Goal: Contribute content: Contribute content

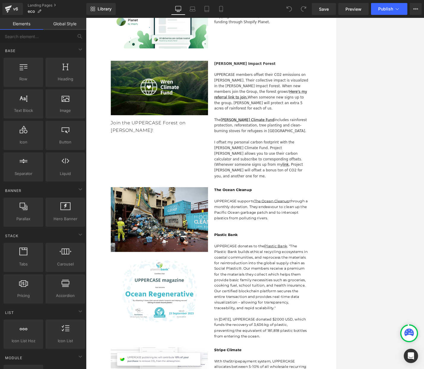
scroll to position [1213, 0]
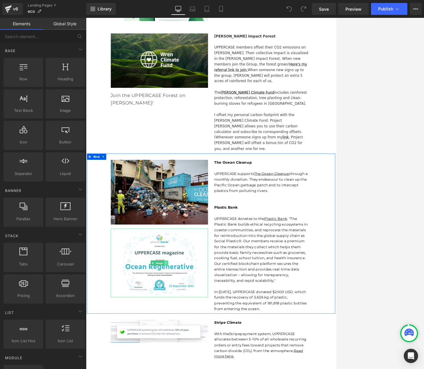
click at [202, 369] on icon at bounding box center [201, 371] width 3 height 4
click at [199, 369] on icon at bounding box center [198, 370] width 3 height 3
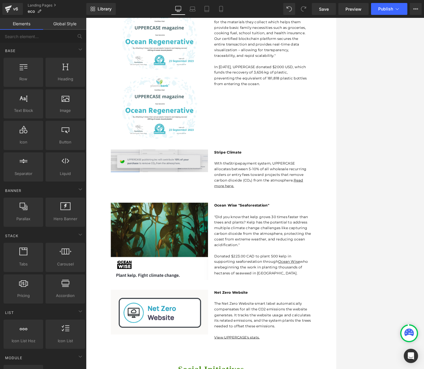
scroll to position [1536, 0]
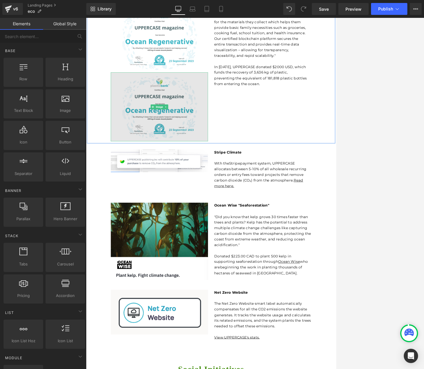
click at [206, 106] on img at bounding box center [192, 145] width 140 height 99
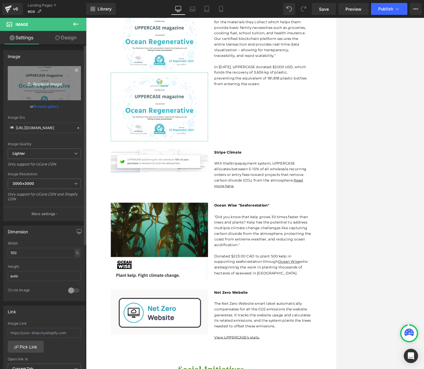
click at [37, 83] on icon "Replace Image" at bounding box center [45, 83] width 48 height 7
type input "C:\fakepath\Certificate-Stopping-[MEDICAL_DATA]_2025_10_13.jpg"
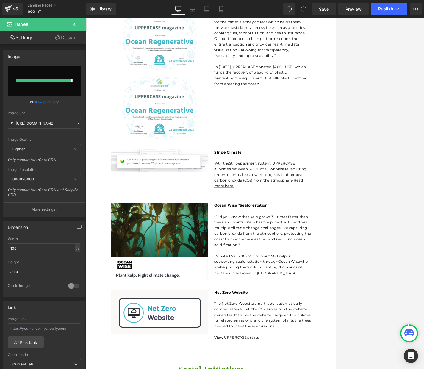
type input "[URL][DOMAIN_NAME][MEDICAL_DATA]"
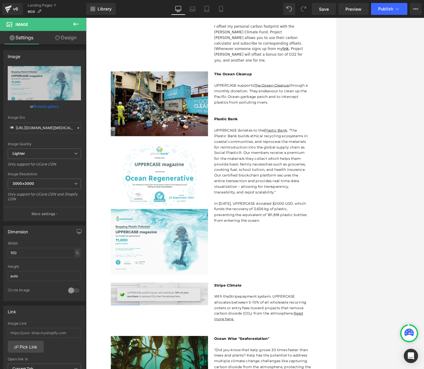
scroll to position [1337, 0]
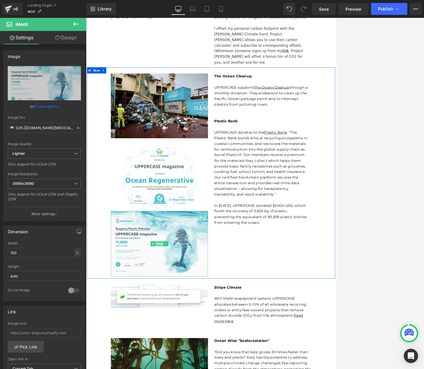
click at [189, 340] on span "Image" at bounding box center [192, 343] width 13 height 7
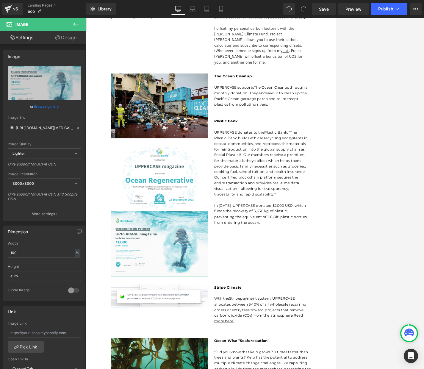
click at [71, 38] on link "Design" at bounding box center [65, 37] width 43 height 13
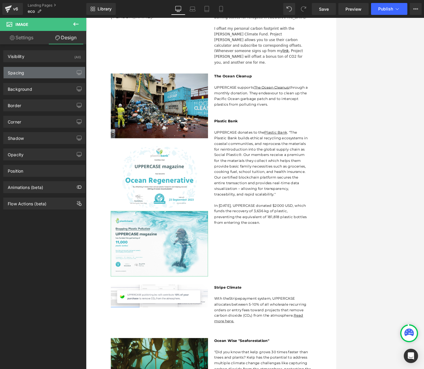
drag, startPoint x: 20, startPoint y: 72, endPoint x: 28, endPoint y: 75, distance: 7.8
click at [20, 72] on div "Spacing" at bounding box center [16, 71] width 16 height 8
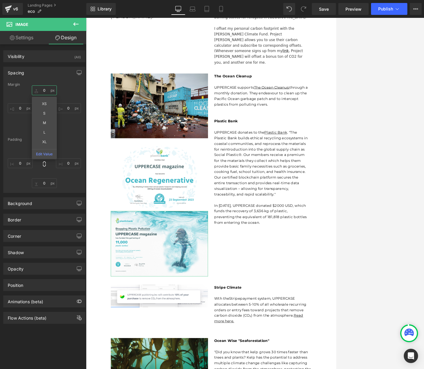
click at [39, 89] on input "0" at bounding box center [44, 90] width 25 height 10
type input "S"
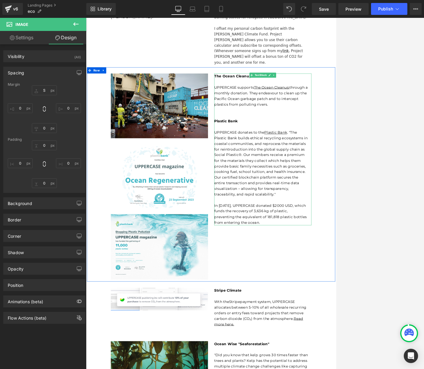
drag, startPoint x: 352, startPoint y: 255, endPoint x: 345, endPoint y: 255, distance: 6.6
click at [327, 276] on p "In [DATE], UPPERCASE donated $2000 USD, which funds the recovery of 3,636 kg of…" at bounding box center [339, 296] width 136 height 41
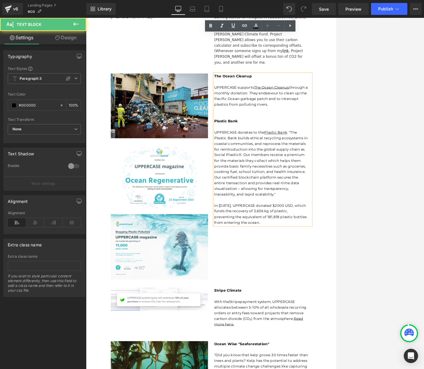
click at [327, 276] on p "In [DATE], UPPERCASE donated $2000 USD, which funds the recovery of 3,636 kg of…" at bounding box center [339, 296] width 136 height 41
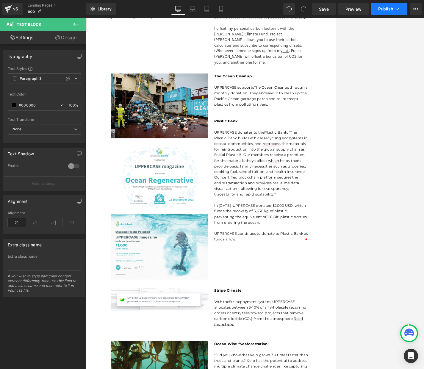
click at [327, 9] on span "Publish" at bounding box center [386, 9] width 15 height 5
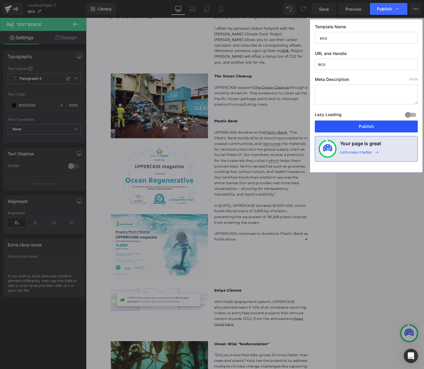
click at [327, 126] on button "Publish" at bounding box center [366, 127] width 103 height 12
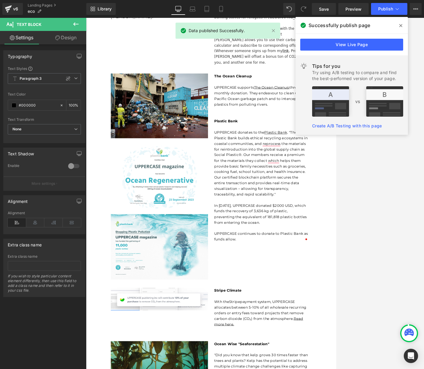
click at [327, 26] on icon at bounding box center [401, 25] width 3 height 3
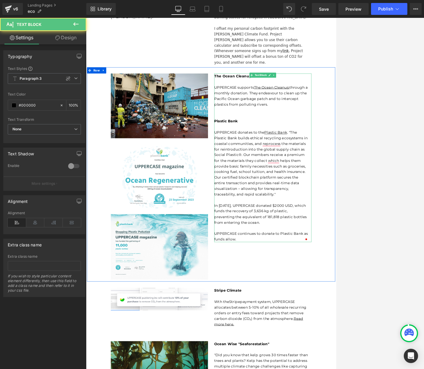
click at [273, 193] on p "UPPERCASE donates to the Plastic Bank . "The Plastic Bank builds ethical recycl…" at bounding box center [339, 227] width 136 height 97
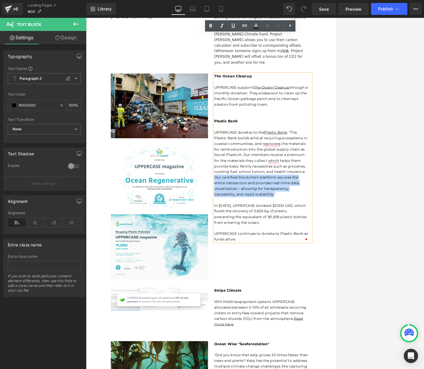
drag, startPoint x: 356, startPoint y: 215, endPoint x: 272, endPoint y: 195, distance: 86.3
click at [272, 195] on p "UPPERCASE donates to the Plastic Bank . "The Plastic Bank builds ethical recycl…" at bounding box center [339, 227] width 136 height 97
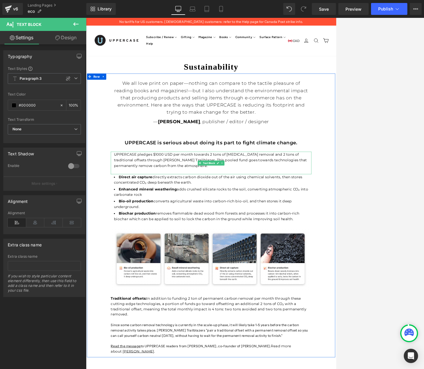
click at [201, 217] on p "UPPERCASE pledges $1000 USD per month towards 2 tons of [MEDICAL_DATA] removal …" at bounding box center [266, 223] width 280 height 24
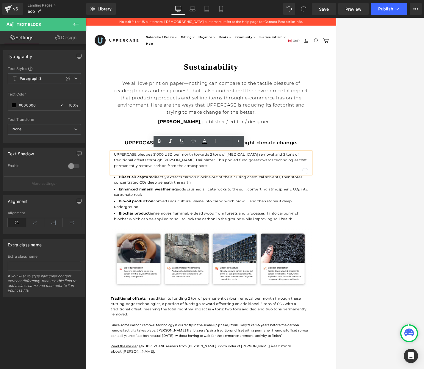
click at [184, 213] on span "UPPERCASE pledges $1000 USD per month towards 2 tons of [MEDICAL_DATA] removal …" at bounding box center [265, 222] width 278 height 22
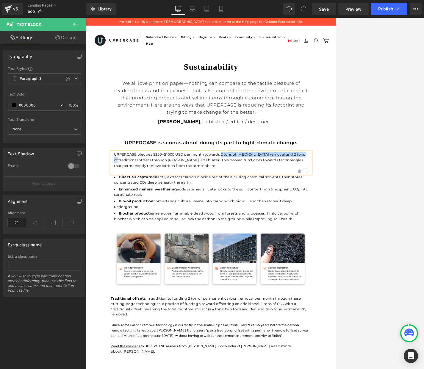
drag, startPoint x: 281, startPoint y: 213, endPoint x: 126, endPoint y: 221, distance: 155.4
click at [126, 221] on span "UPPERCASE pledges $250–$1000 USD per month towards 2 tons of [MEDICAL_DATA] rem…" at bounding box center [263, 222] width 275 height 22
click at [293, 212] on span "UPPERCASE pledges $250–$1000 USD per month towards traditional offsets through …" at bounding box center [261, 222] width 270 height 22
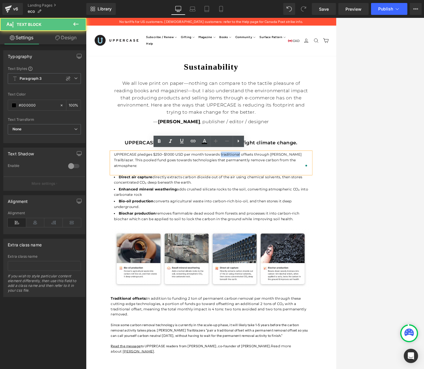
click at [293, 212] on span "UPPERCASE pledges $250–$1000 USD per month towards traditional offsets through …" at bounding box center [261, 222] width 270 height 22
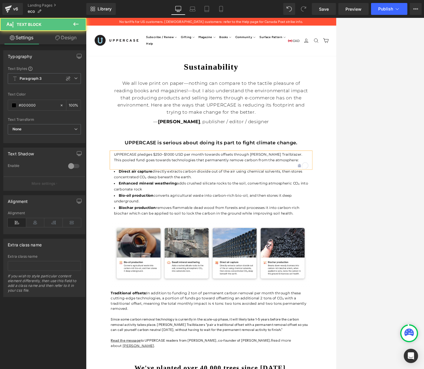
click at [327, 212] on span "UPPERCASE pledges $250–$1000 USD per month towards offsets through [PERSON_NAME…" at bounding box center [262, 218] width 272 height 14
click at [327, 221] on p "UPPERCASE pledges $250–$1000 USD per month towards offsets through [PERSON_NAME…" at bounding box center [266, 219] width 280 height 16
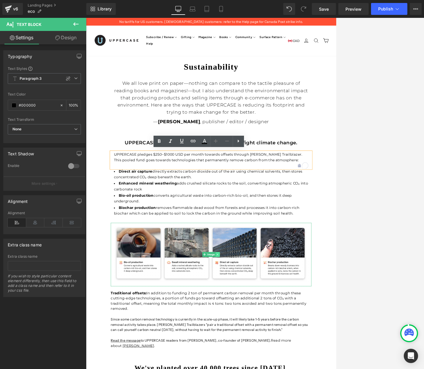
click at [275, 357] on icon at bounding box center [275, 359] width 3 height 4
click at [279, 357] on icon at bounding box center [278, 358] width 3 height 3
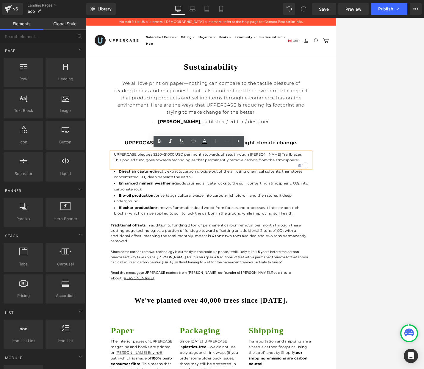
click at [327, 220] on p "UPPERCASE pledges $250–$1000 USD per month towards offsets through [PERSON_NAME…" at bounding box center [266, 219] width 280 height 16
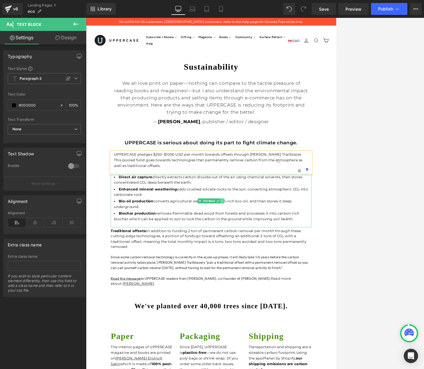
click at [285, 280] on link at bounding box center [282, 281] width 6 height 7
click at [284, 280] on icon at bounding box center [285, 281] width 3 height 3
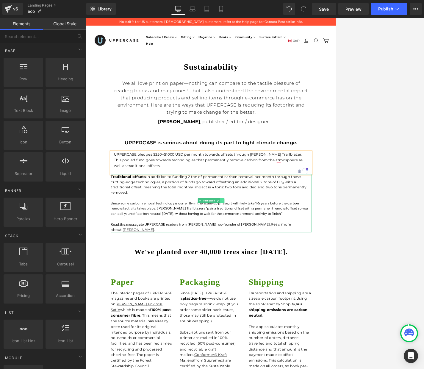
click at [282, 280] on icon at bounding box center [282, 281] width 3 height 4
click at [284, 280] on icon at bounding box center [285, 280] width 3 height 3
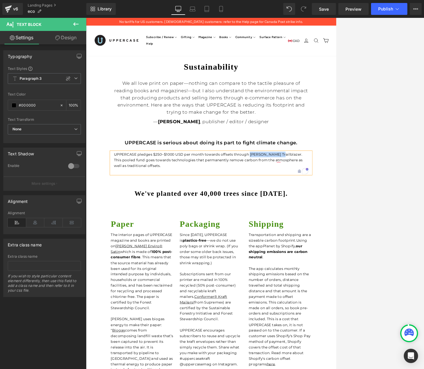
drag, startPoint x: 325, startPoint y: 213, endPoint x: 366, endPoint y: 211, distance: 41.7
click at [327, 211] on span "UPPERCASE pledges $250–$1000 USD per month towards offsets through [PERSON_NAME…" at bounding box center [262, 222] width 272 height 22
click at [183, 141] on icon at bounding box center [181, 141] width 7 height 7
click at [191, 140] on icon at bounding box center [193, 141] width 5 height 2
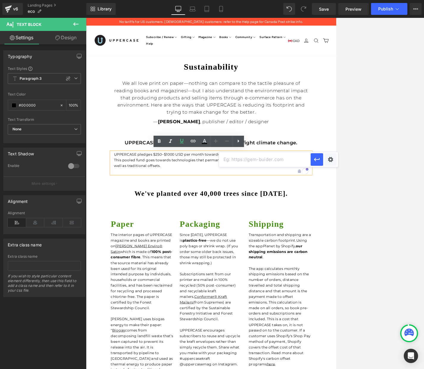
click at [258, 162] on input "text" at bounding box center [265, 159] width 92 height 15
paste input "[URL][DOMAIN_NAME][PERSON_NAME]"
type input "[URL][DOMAIN_NAME][PERSON_NAME]"
click at [327, 0] on div "Text Color Highlight Color #333333 Edit or remove link: Edit - Unlink - Cancel …" at bounding box center [212, 0] width 424 height 0
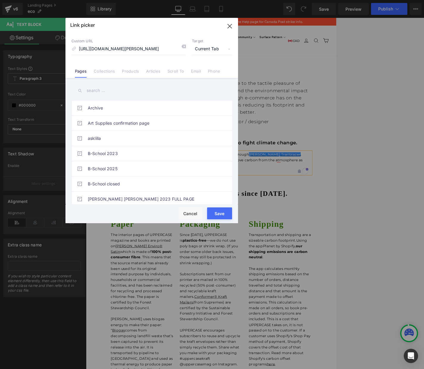
click at [207, 48] on span "Current Tab" at bounding box center [212, 48] width 40 height 11
click at [202, 68] on li "New Tab" at bounding box center [212, 70] width 46 height 10
drag, startPoint x: 218, startPoint y: 211, endPoint x: 190, endPoint y: 278, distance: 72.7
click at [218, 211] on button "Save" at bounding box center [219, 214] width 25 height 12
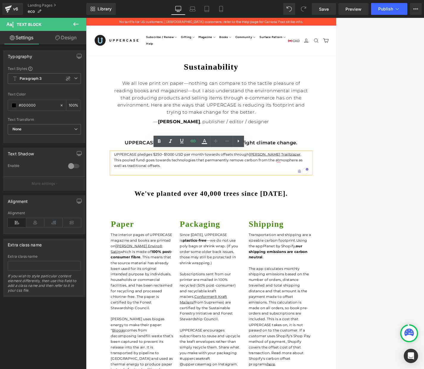
click at [227, 222] on span "UPPERCASE pledges $250–$1000 USD per month towards offsets through [PERSON_NAME…" at bounding box center [262, 222] width 272 height 22
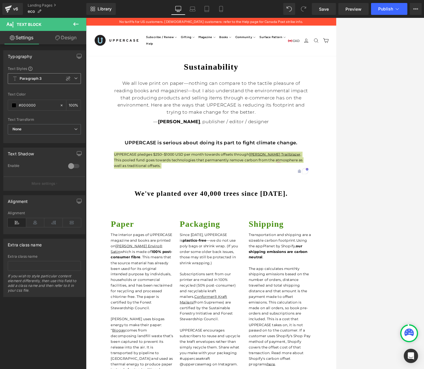
click at [41, 76] on b "Paragraph 3" at bounding box center [31, 78] width 22 height 5
drag, startPoint x: 52, startPoint y: 65, endPoint x: 52, endPoint y: 76, distance: 10.4
click at [52, 65] on div "Typography Text Styles Custom Paragraph 1 Paragraph 2 Paragraph 3 Paragraph 4 P…" at bounding box center [44, 96] width 82 height 93
click at [33, 128] on span "None" at bounding box center [44, 129] width 73 height 10
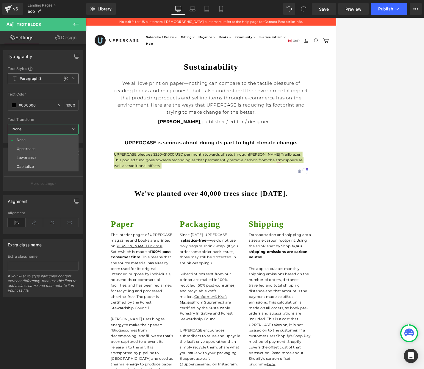
click at [46, 77] on span "Paragraph 3" at bounding box center [43, 78] width 71 height 11
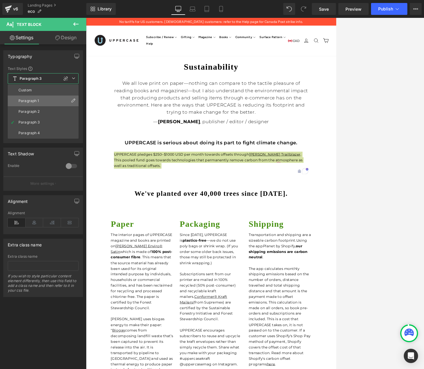
click at [36, 100] on div "Paragraph 1" at bounding box center [28, 101] width 21 height 4
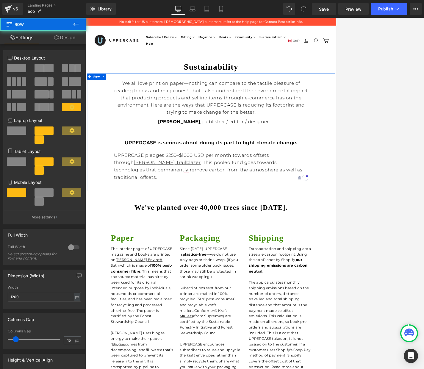
click at [151, 253] on div "We all love print on paper—nothing can compare to the tactile pleasure of readi…" at bounding box center [266, 183] width 357 height 170
click at [327, 238] on p "UPPERCASE pledges $250–$1000 USD per month towards offsets through [PERSON_NAME…" at bounding box center [266, 232] width 280 height 42
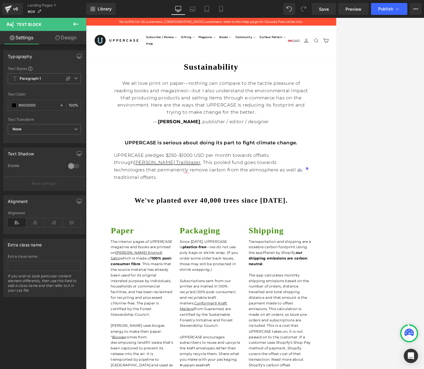
click at [75, 23] on icon at bounding box center [75, 24] width 7 height 7
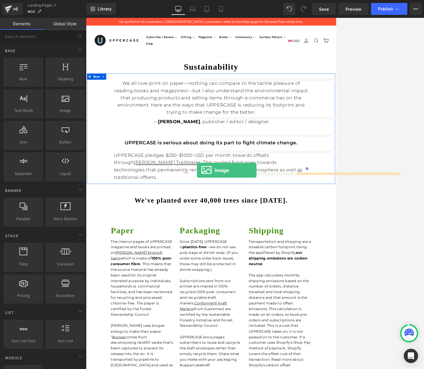
drag, startPoint x: 151, startPoint y: 127, endPoint x: 246, endPoint y: 237, distance: 145.8
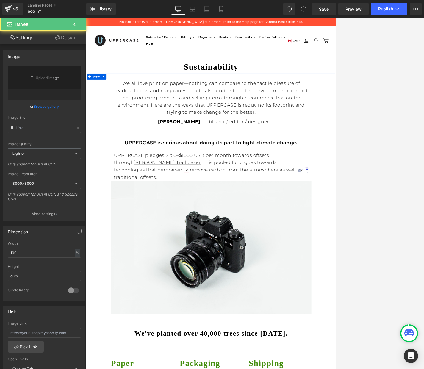
type input "//[DOMAIN_NAME][URL]"
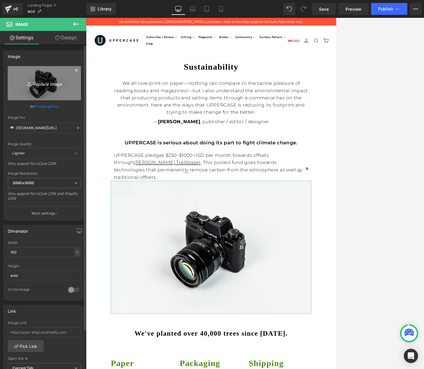
click at [42, 85] on icon "Replace Image" at bounding box center [45, 83] width 48 height 7
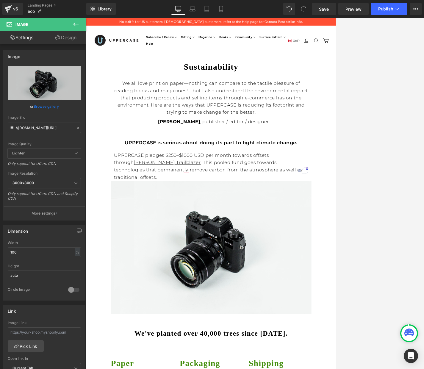
type input "C:\fakepath\Screenshot [DATE] 8.39.11 AM.png"
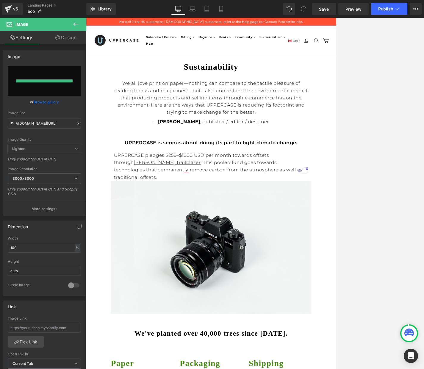
type input "[URL][DOMAIN_NAME]"
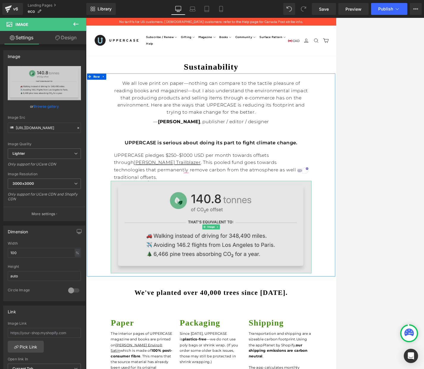
scroll to position [4, 0]
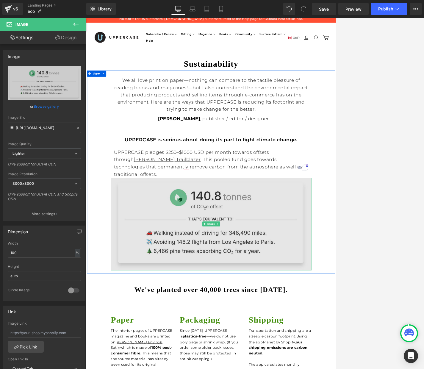
click at [301, 300] on img at bounding box center [266, 314] width 289 height 133
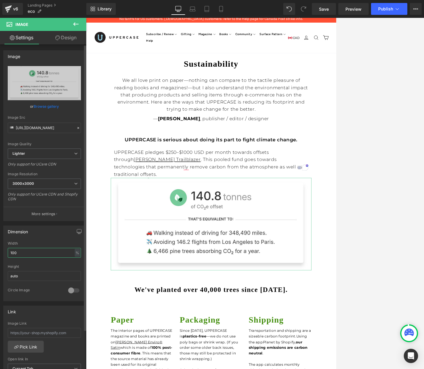
click at [60, 254] on input "100" at bounding box center [44, 253] width 73 height 10
click at [38, 252] on input "100" at bounding box center [44, 253] width 73 height 10
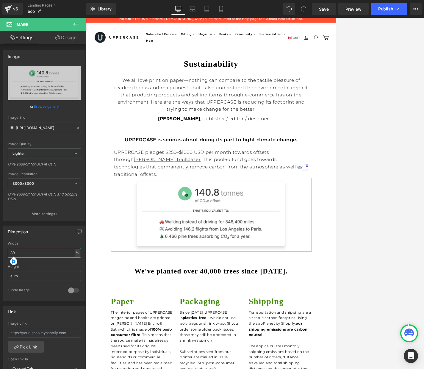
type input "80"
click at [69, 38] on link "Design" at bounding box center [65, 37] width 43 height 13
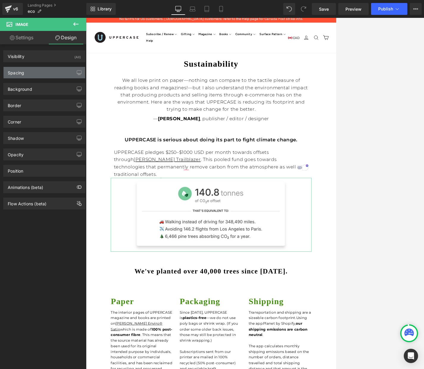
click at [23, 73] on div "Spacing" at bounding box center [16, 71] width 16 height 8
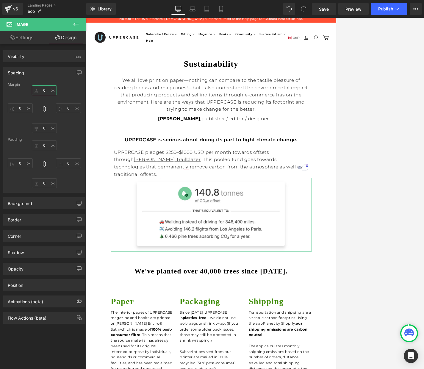
click at [44, 90] on input "0" at bounding box center [44, 90] width 25 height 10
type input "M"
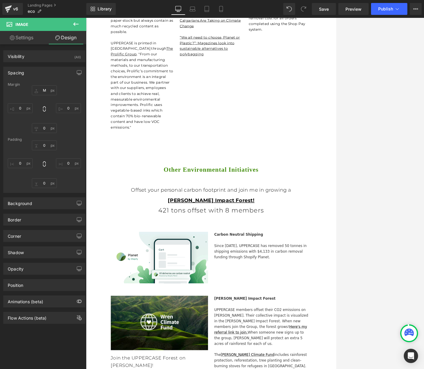
scroll to position [703, 0]
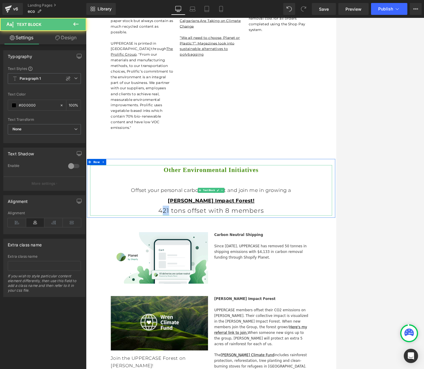
drag, startPoint x: 197, startPoint y: 252, endPoint x: 206, endPoint y: 249, distance: 9.0
click at [206, 259] on p "Offset your personal carbon footprint and join me in growing a [PERSON_NAME] Im…" at bounding box center [266, 281] width 348 height 44
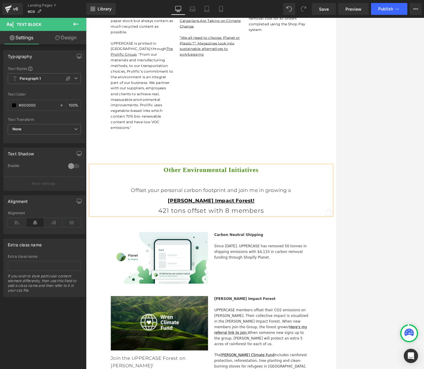
click at [200, 259] on p "Offset your personal carbon footprint and join me in growing a [PERSON_NAME] Im…" at bounding box center [266, 281] width 348 height 44
drag, startPoint x: 199, startPoint y: 252, endPoint x: 205, endPoint y: 251, distance: 5.4
click at [205, 259] on p "Offset your personal carbon footprint and join me in growing a [PERSON_NAME] Im…" at bounding box center [266, 281] width 348 height 44
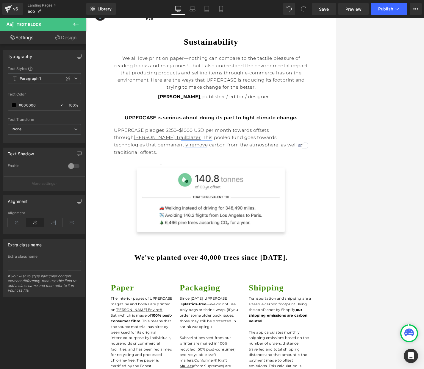
scroll to position [0, 0]
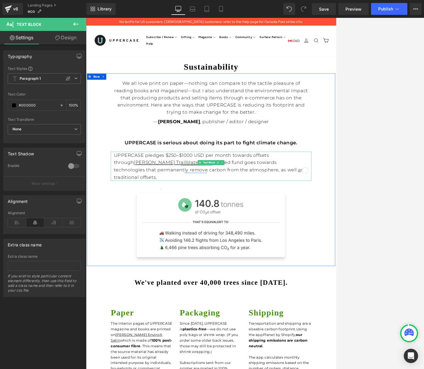
click at [200, 215] on span "UPPERCASE pledges $250–$1000 USD per month towards offsets through [PERSON_NAME…" at bounding box center [262, 232] width 273 height 40
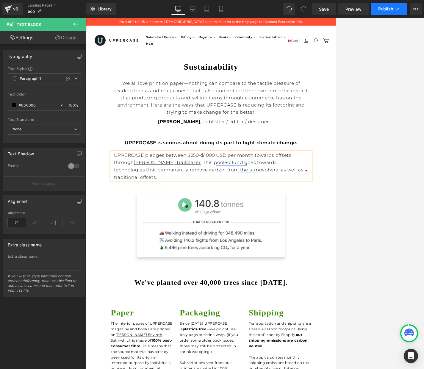
click at [327, 13] on button "Publish" at bounding box center [389, 9] width 36 height 12
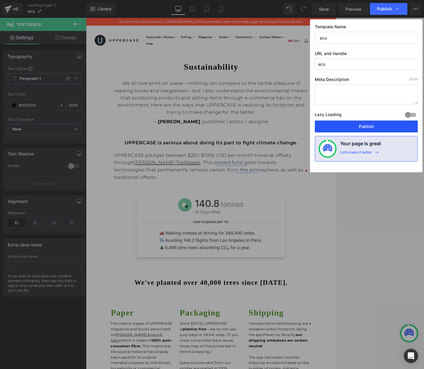
click at [327, 126] on button "Publish" at bounding box center [366, 127] width 103 height 12
